Goal: Answer question/provide support: Share knowledge or assist other users

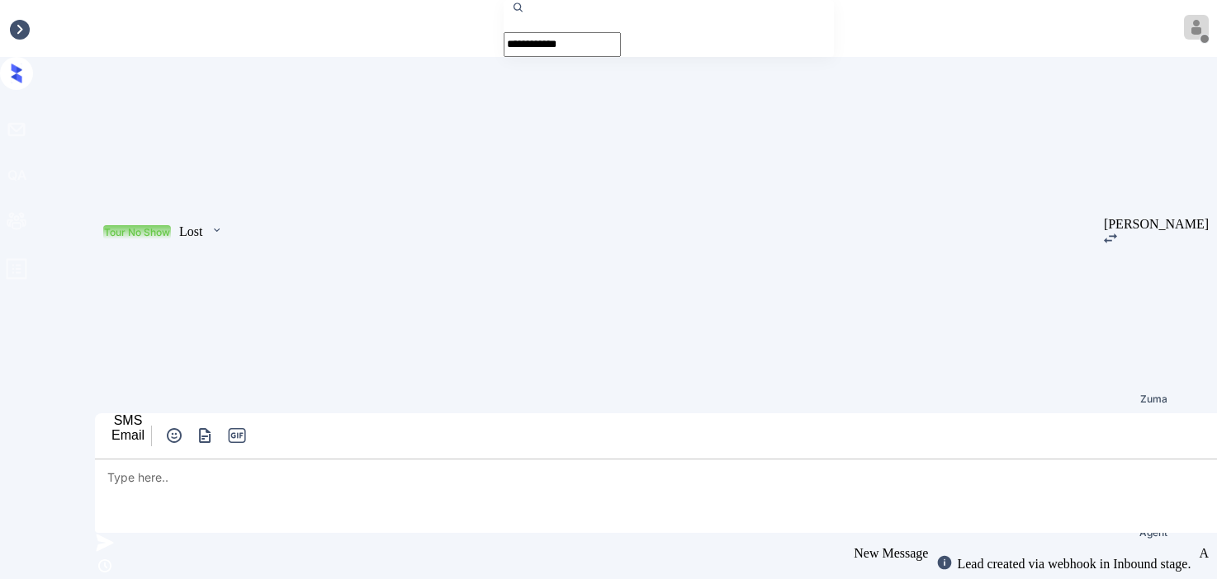
scroll to position [7301, 0]
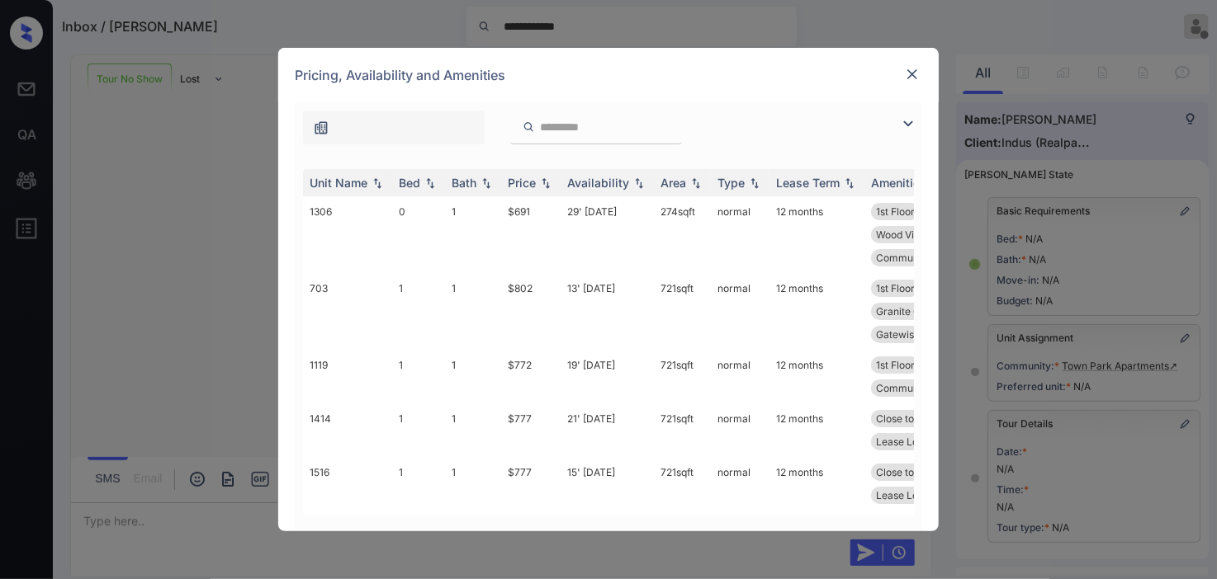
scroll to position [7301, 0]
click at [911, 114] on img at bounding box center [908, 124] width 20 height 20
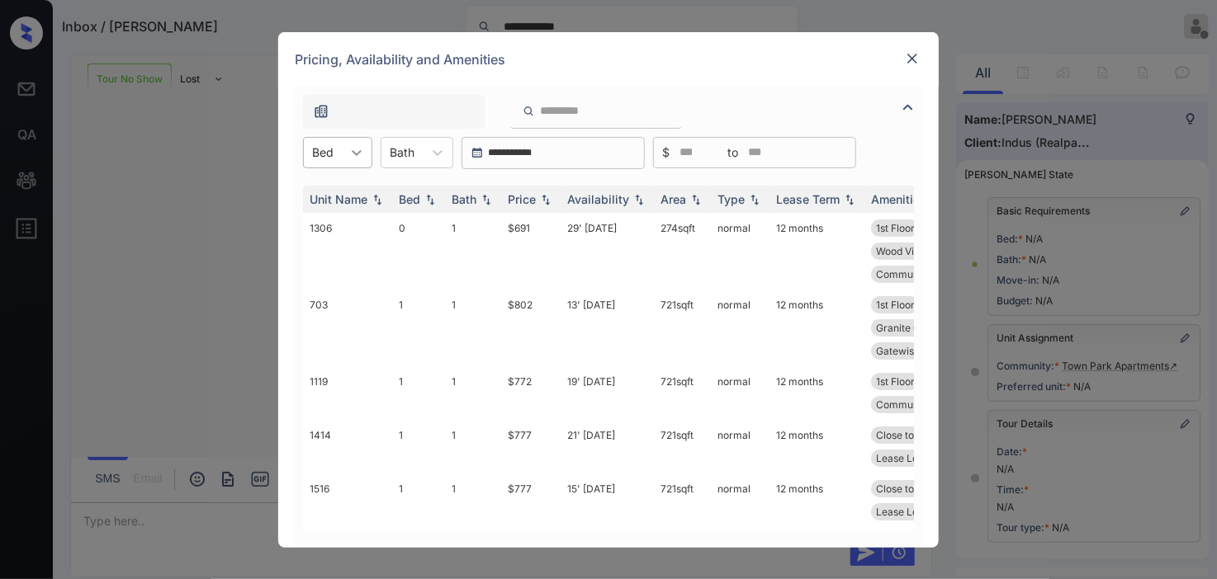
click at [347, 146] on div at bounding box center [357, 153] width 30 height 30
click at [316, 201] on div "0" at bounding box center [337, 193] width 69 height 30
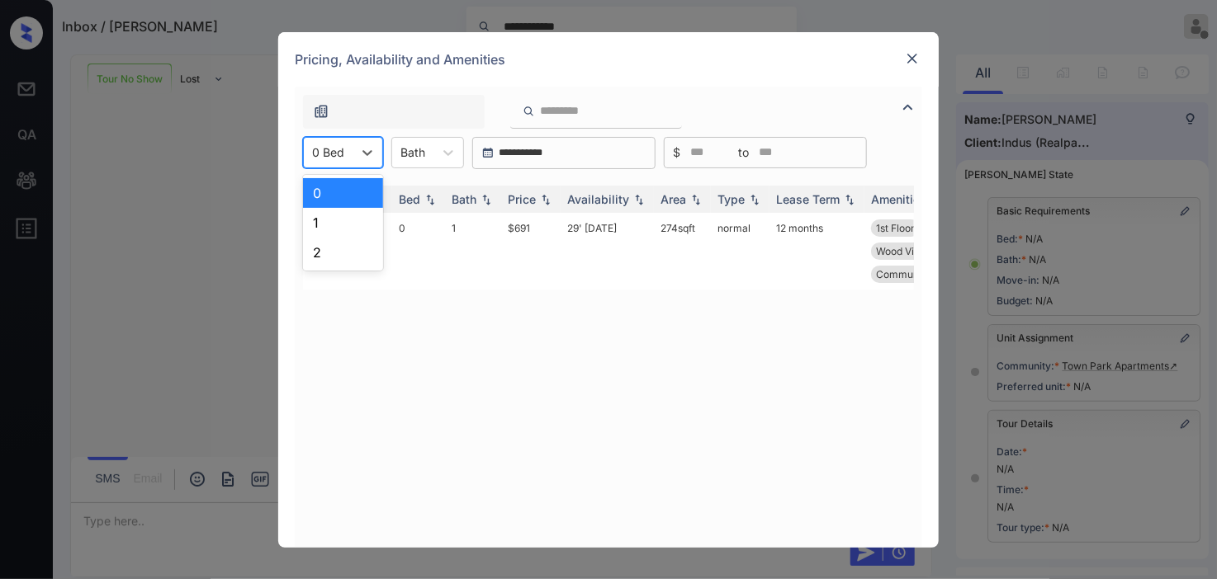
drag, startPoint x: 350, startPoint y: 139, endPoint x: 326, endPoint y: 193, distance: 59.5
click at [350, 149] on div "0 Bed" at bounding box center [328, 152] width 49 height 24
drag, startPoint x: 330, startPoint y: 223, endPoint x: 502, endPoint y: 205, distance: 172.6
click at [335, 223] on div "1" at bounding box center [343, 223] width 80 height 30
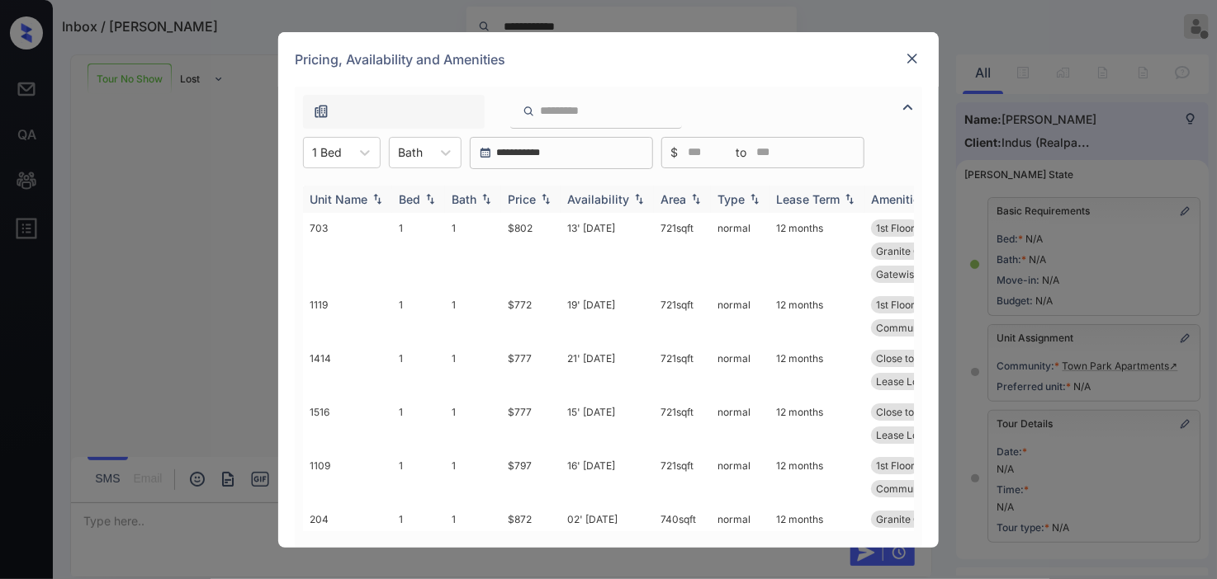
click at [538, 195] on img at bounding box center [545, 199] width 17 height 12
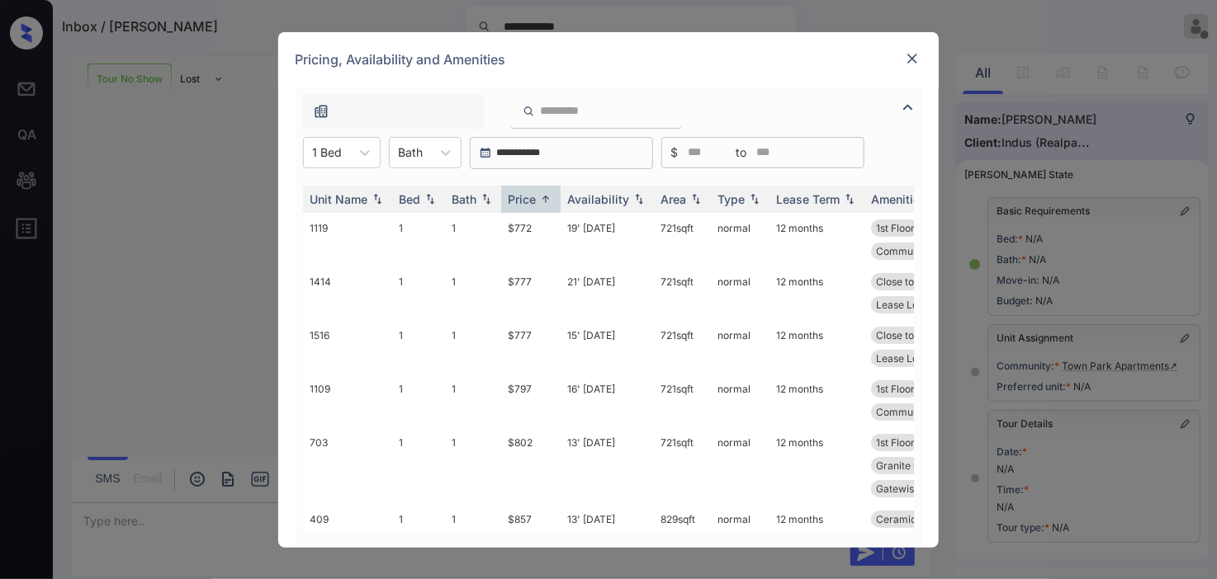
click at [905, 61] on img at bounding box center [912, 58] width 17 height 17
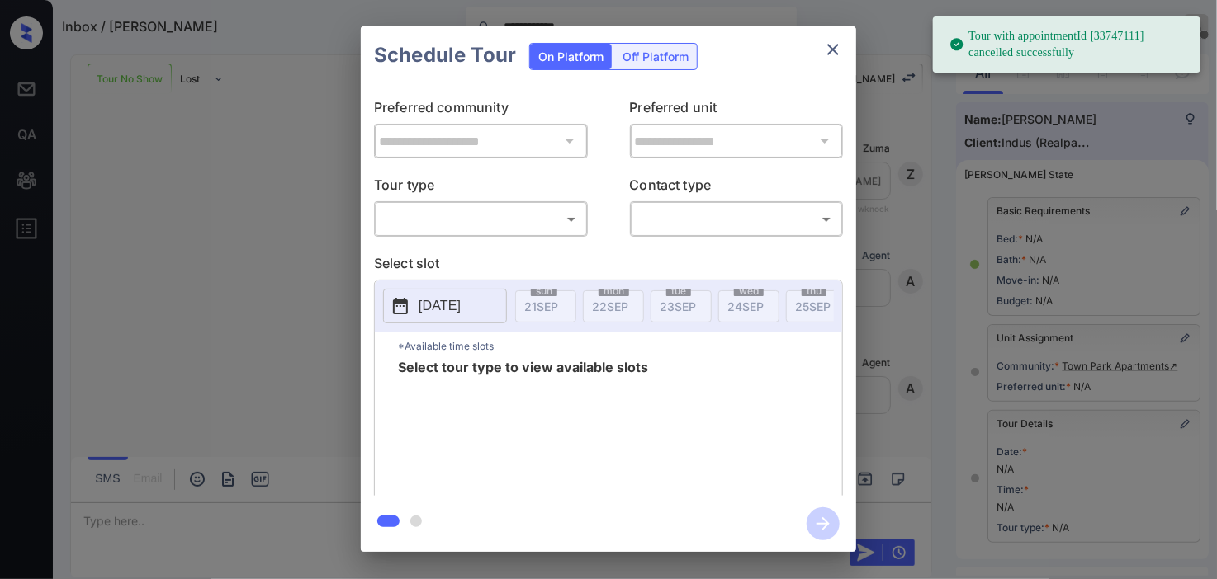
scroll to position [235, 0]
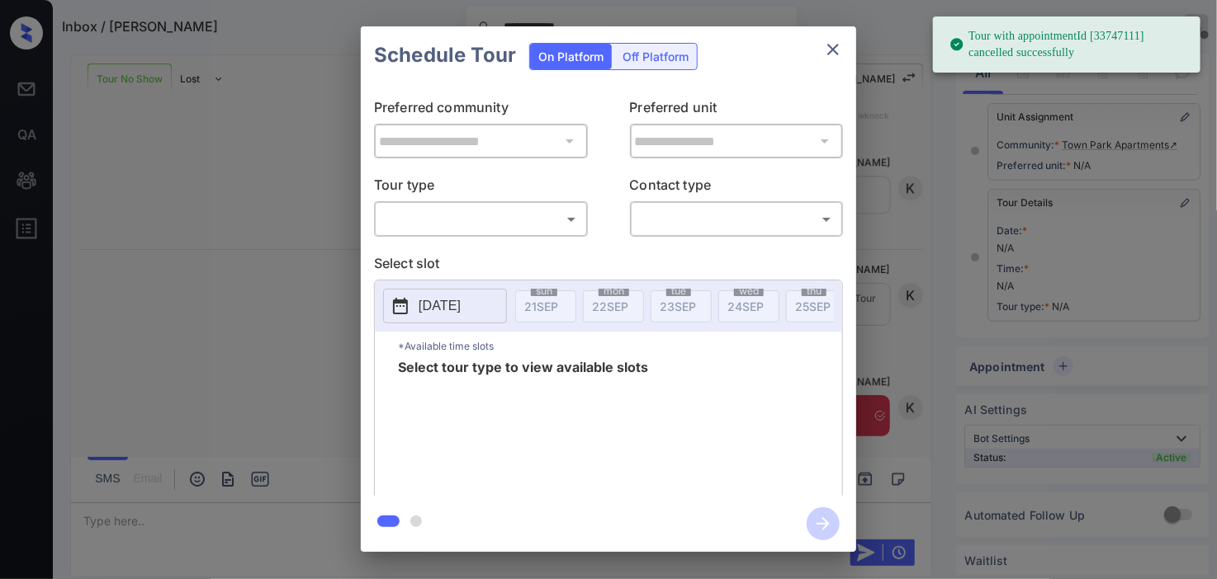
click at [494, 220] on body "**********" at bounding box center [608, 289] width 1217 height 579
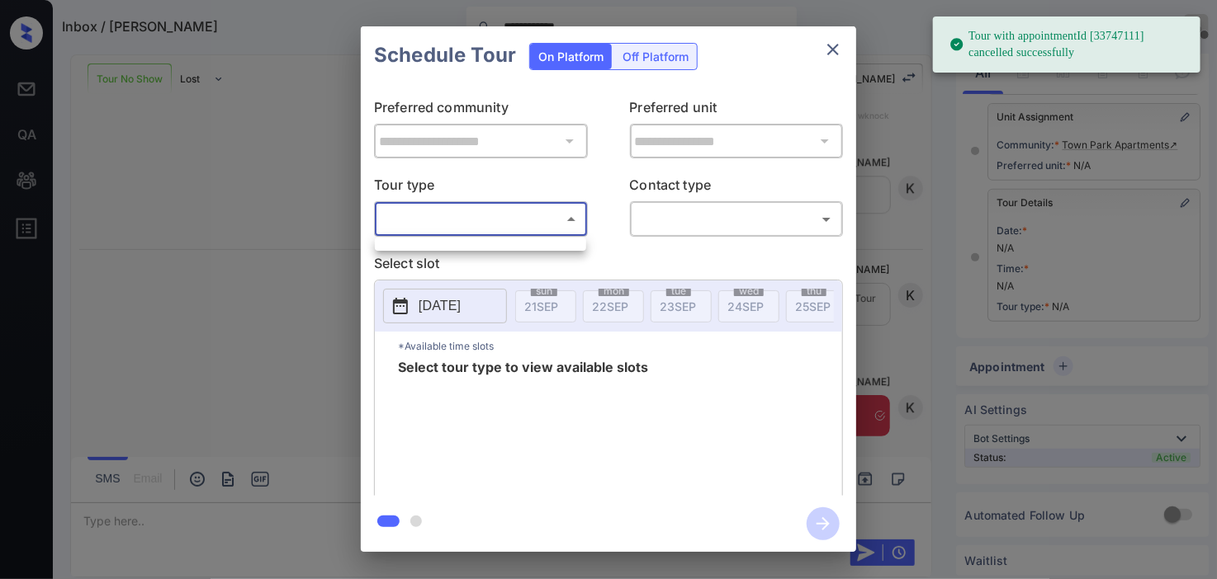
click at [256, 249] on div at bounding box center [608, 289] width 1217 height 579
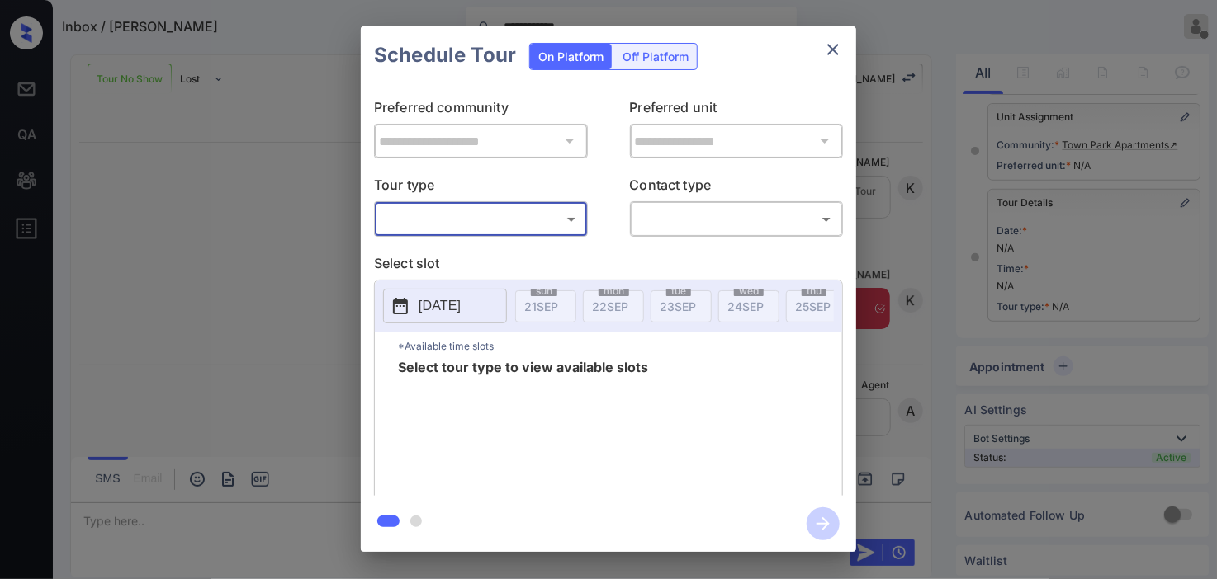
scroll to position [7631, 0]
click at [831, 34] on button "close" at bounding box center [832, 49] width 33 height 33
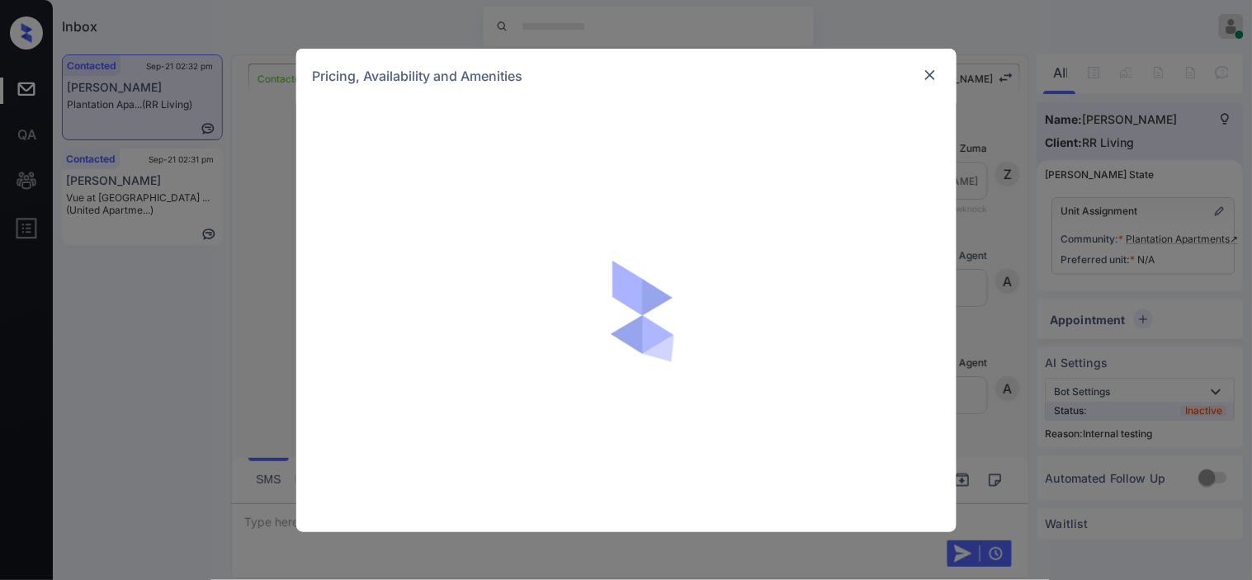
scroll to position [3199, 0]
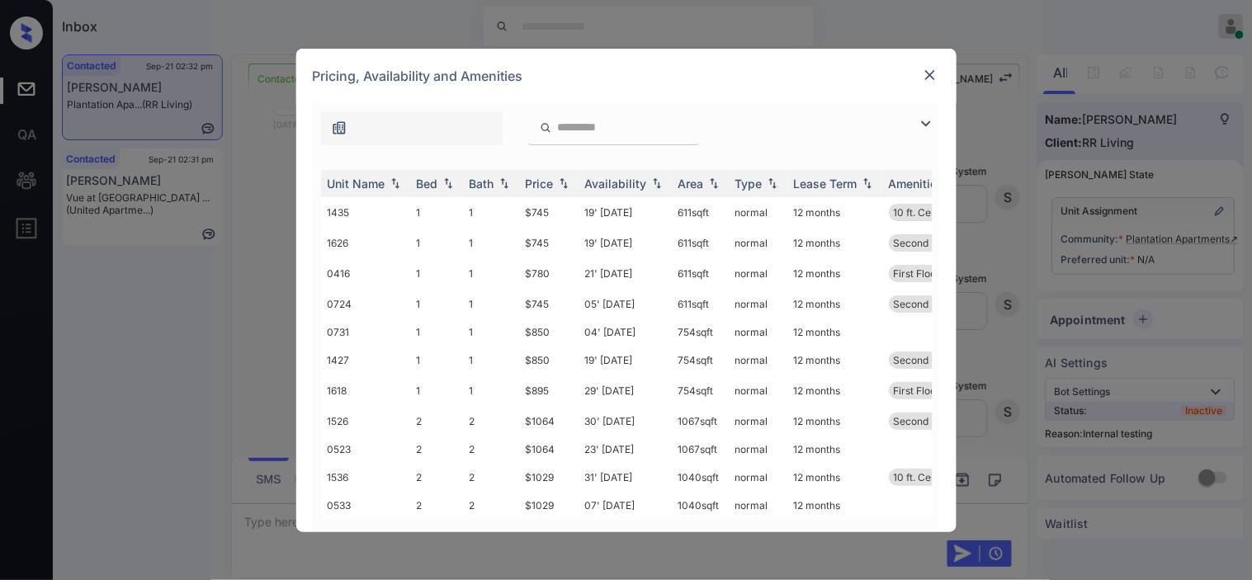
click at [922, 118] on img at bounding box center [926, 124] width 20 height 20
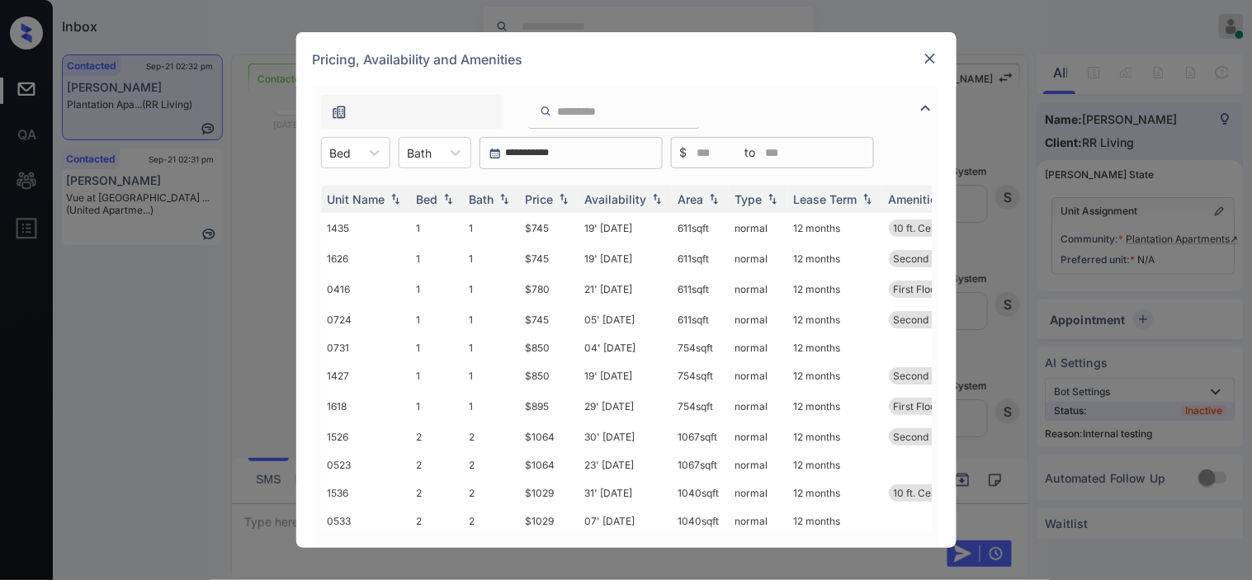
drag, startPoint x: 364, startPoint y: 142, endPoint x: 351, endPoint y: 169, distance: 30.3
click at [359, 143] on div "Bed" at bounding box center [355, 152] width 69 height 31
drag, startPoint x: 351, startPoint y: 225, endPoint x: 517, endPoint y: 205, distance: 167.1
click at [352, 225] on div "2" at bounding box center [355, 223] width 69 height 30
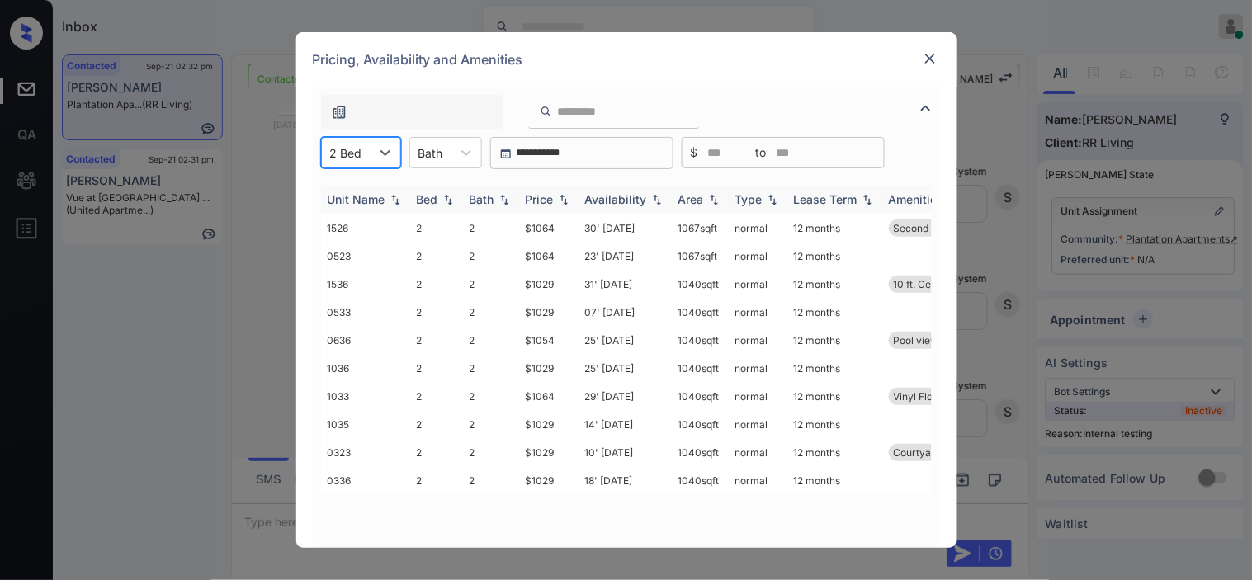
click at [565, 194] on img at bounding box center [563, 200] width 17 height 12
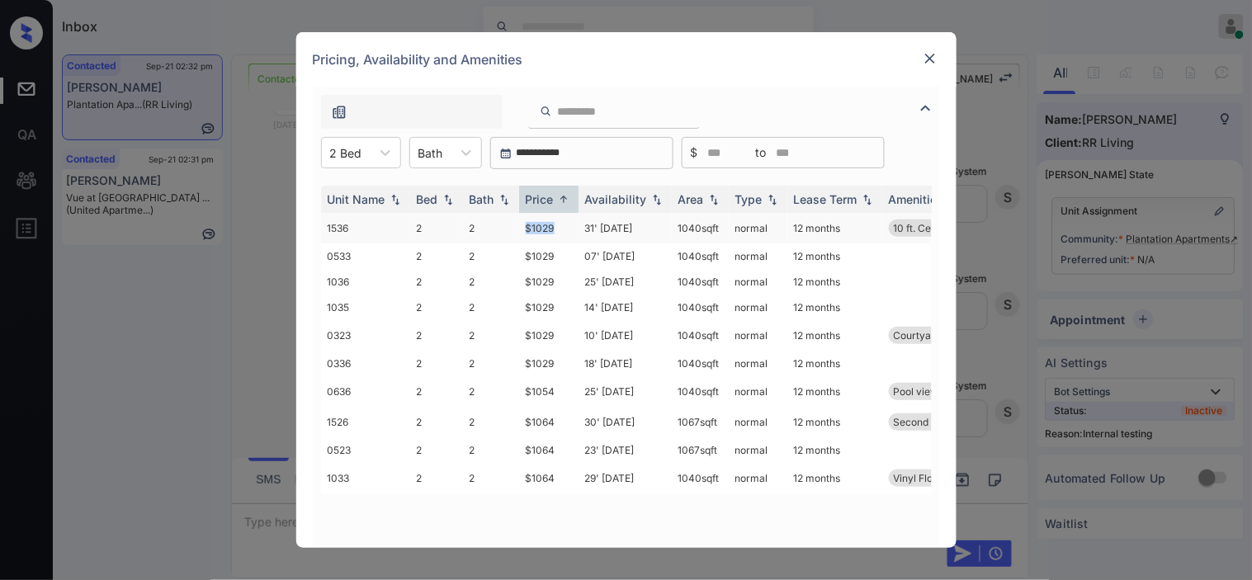
drag, startPoint x: 517, startPoint y: 224, endPoint x: 558, endPoint y: 225, distance: 41.3
click at [558, 225] on tr "1536 2 2 $1029 31' Mar 25 1040 sqft normal 12 months 10 ft. Ceiling" at bounding box center [752, 228] width 863 height 31
copy tr "$1029"
click at [545, 231] on td "$1029" at bounding box center [548, 228] width 59 height 31
drag, startPoint x: 545, startPoint y: 231, endPoint x: 914, endPoint y: 14, distance: 428.1
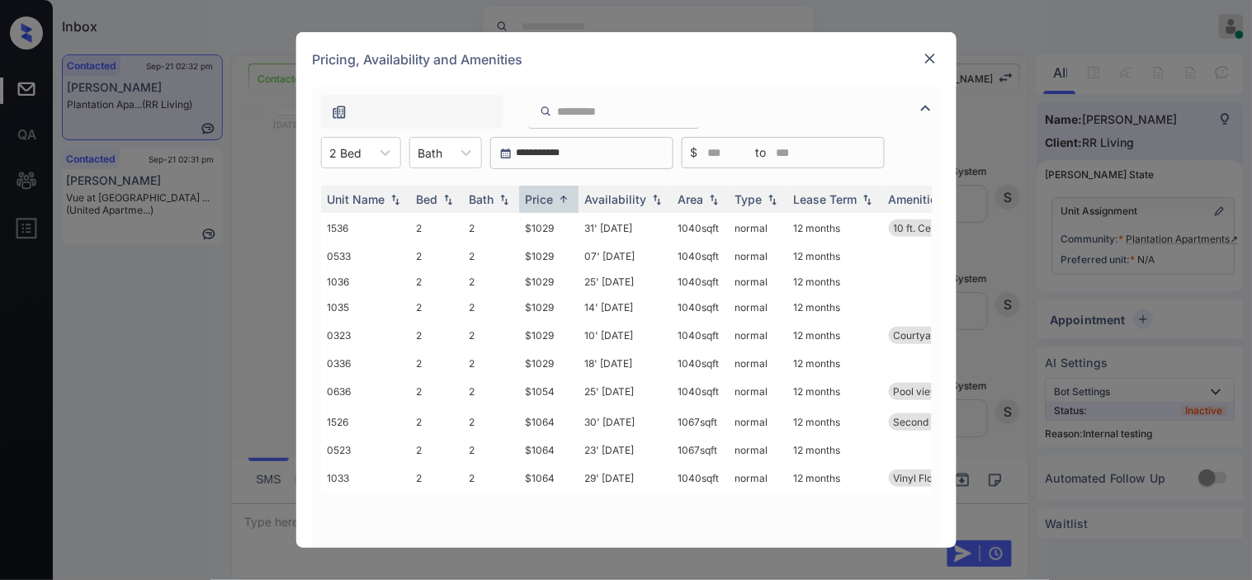
click at [551, 231] on td "$1029" at bounding box center [548, 228] width 59 height 31
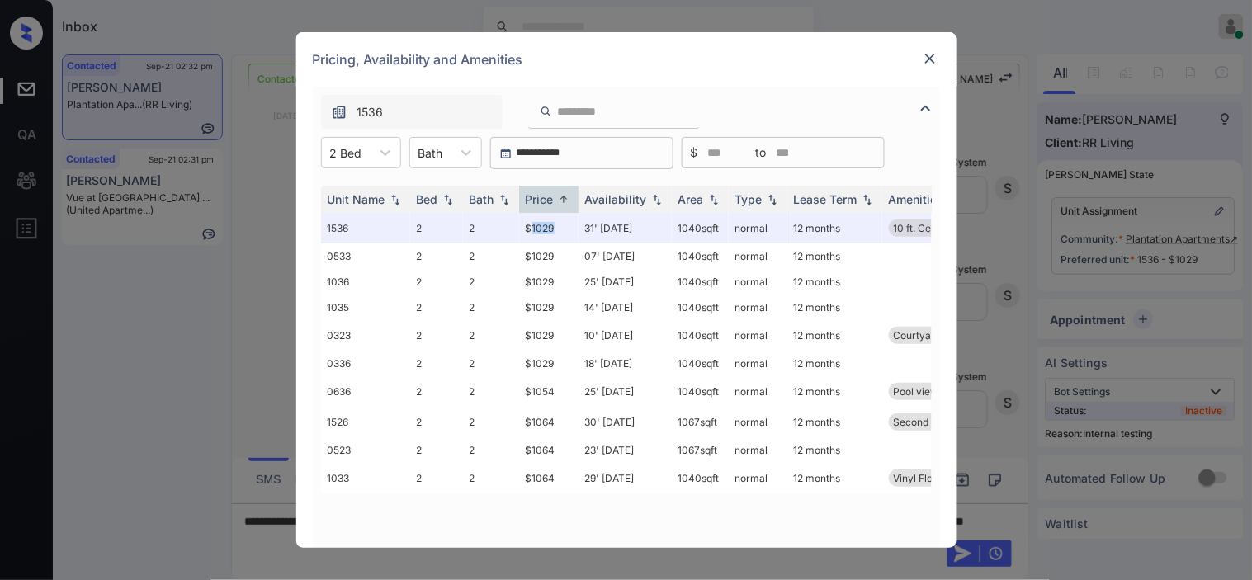
click at [931, 58] on img at bounding box center [930, 58] width 17 height 17
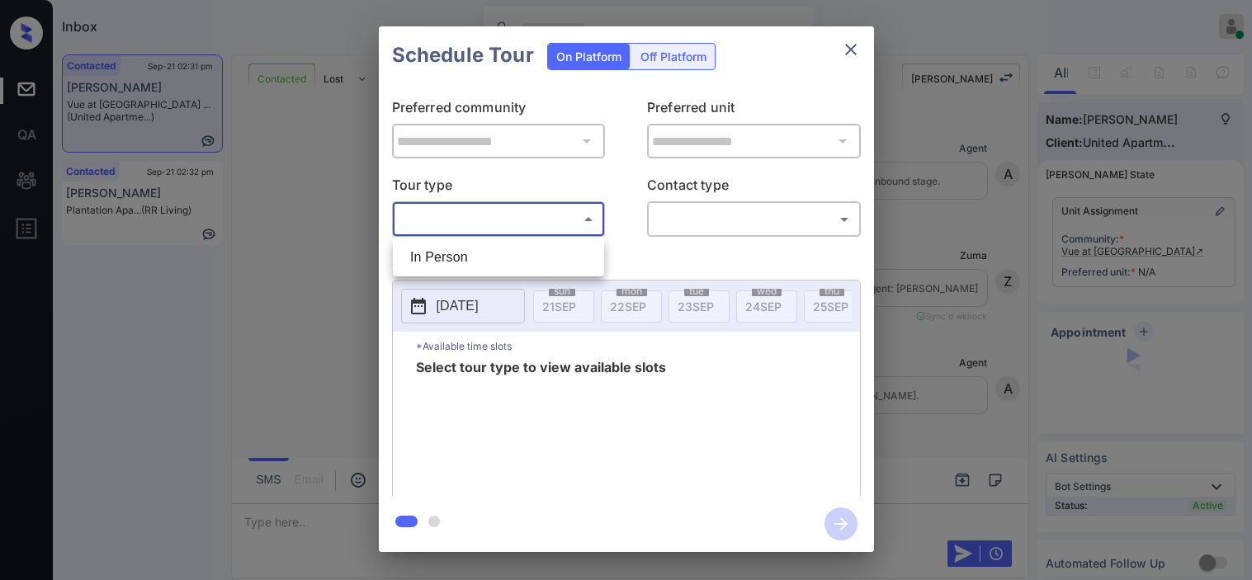
click at [537, 226] on body "Inbox [PERSON_NAME] Online Set yourself offline Set yourself on break Profile S…" at bounding box center [626, 290] width 1252 height 580
click at [535, 262] on li "In Person" at bounding box center [498, 258] width 203 height 30
type input "********"
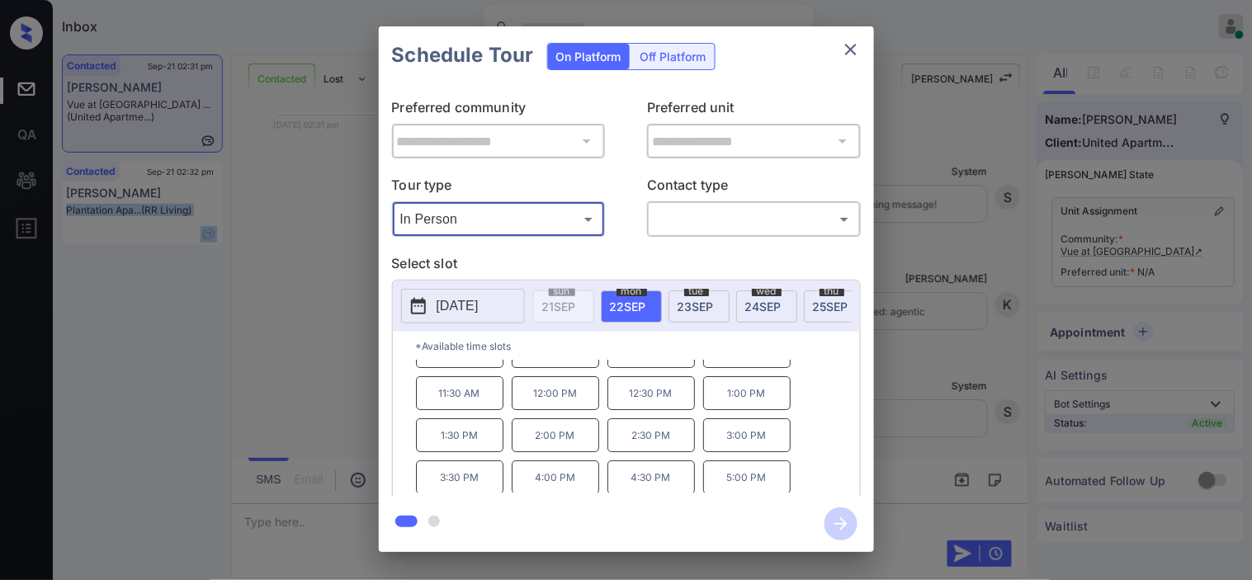
scroll to position [28, 0]
click at [295, 530] on div "**********" at bounding box center [626, 289] width 1252 height 579
